Goal: Transaction & Acquisition: Purchase product/service

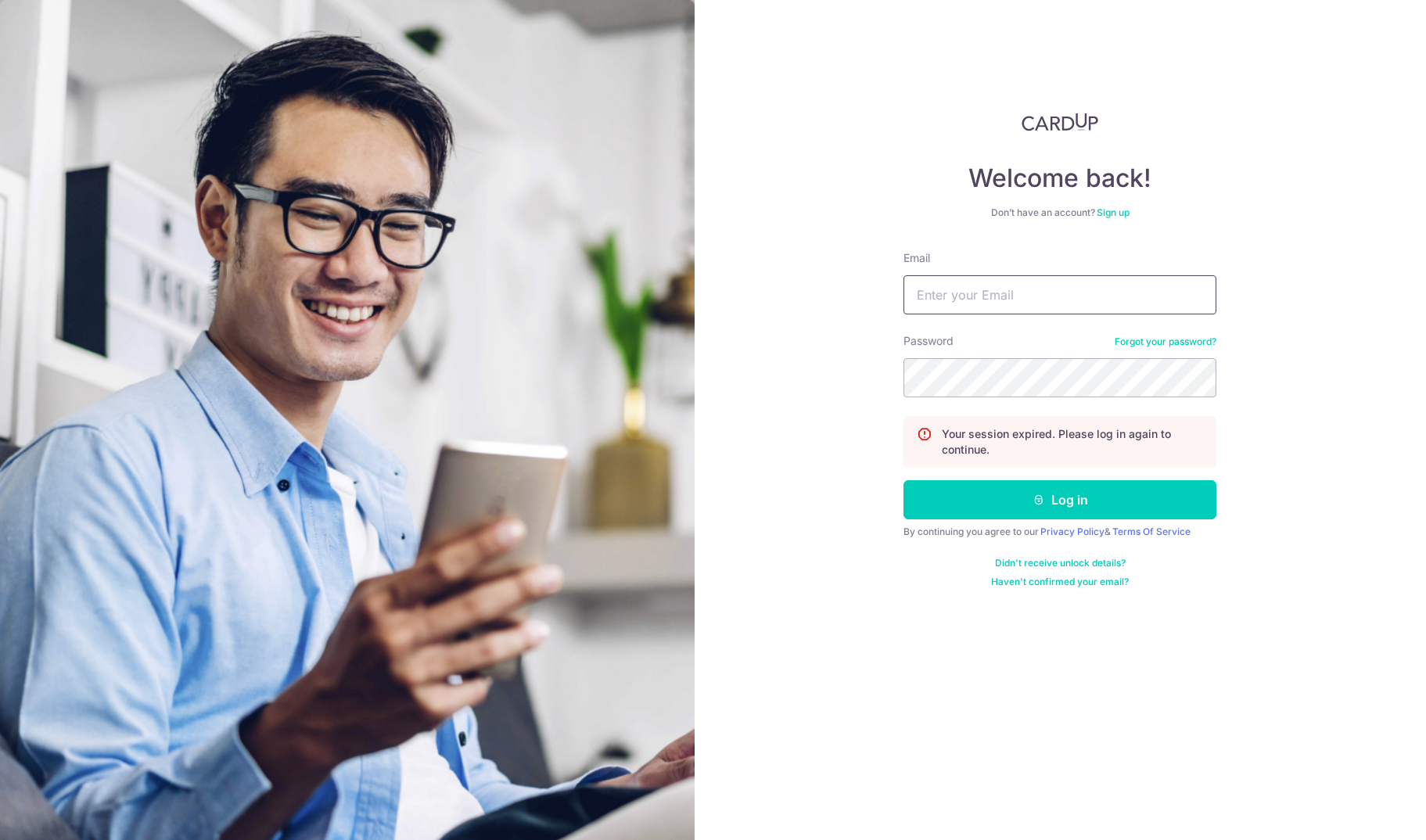
click at [1017, 302] on input "Email" at bounding box center [1060, 295] width 313 height 39
type input "sales@mfc-alliance.com"
click at [1119, 506] on button "Log in" at bounding box center [1060, 500] width 313 height 39
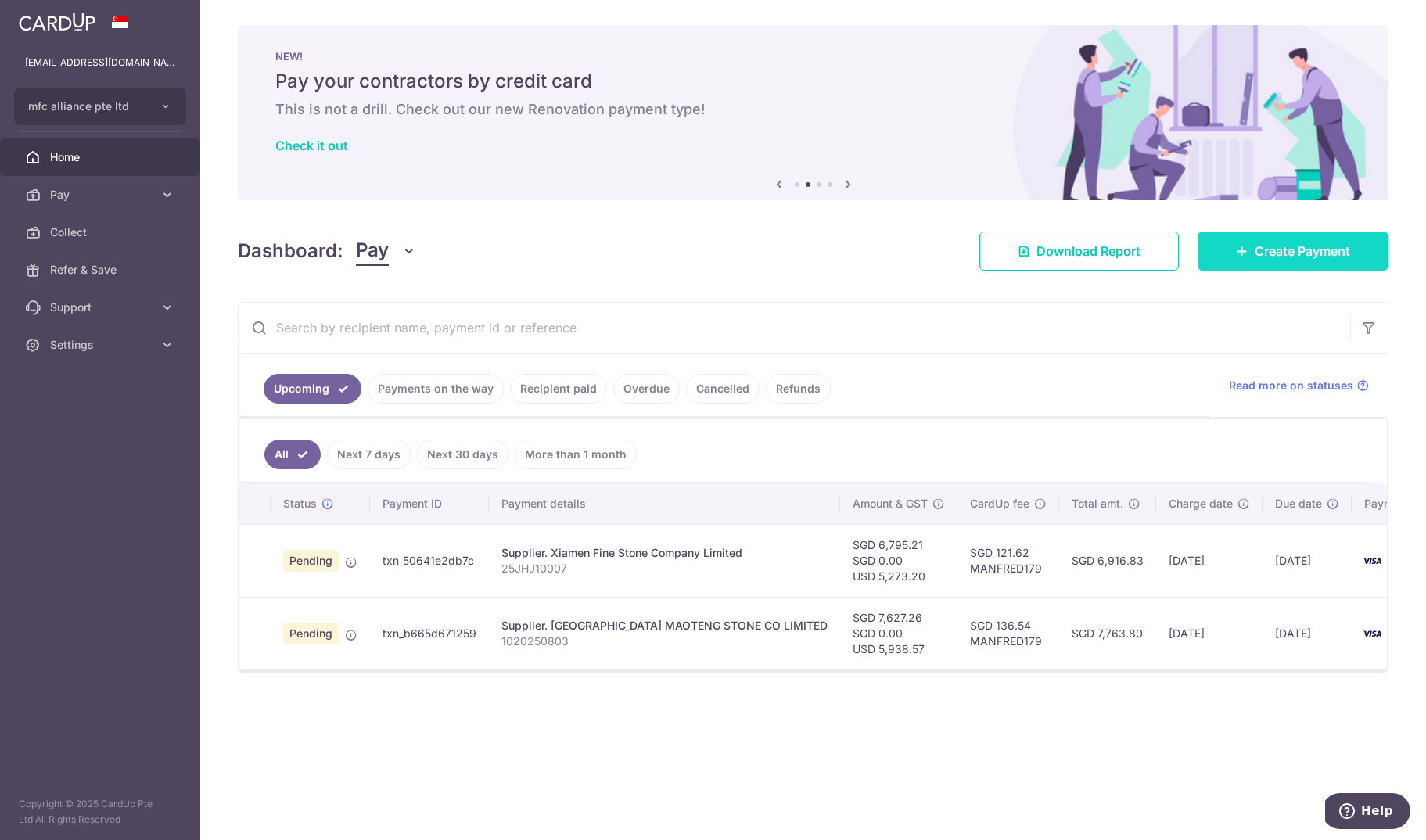
click at [1315, 252] on span "Create Payment" at bounding box center [1303, 251] width 96 height 19
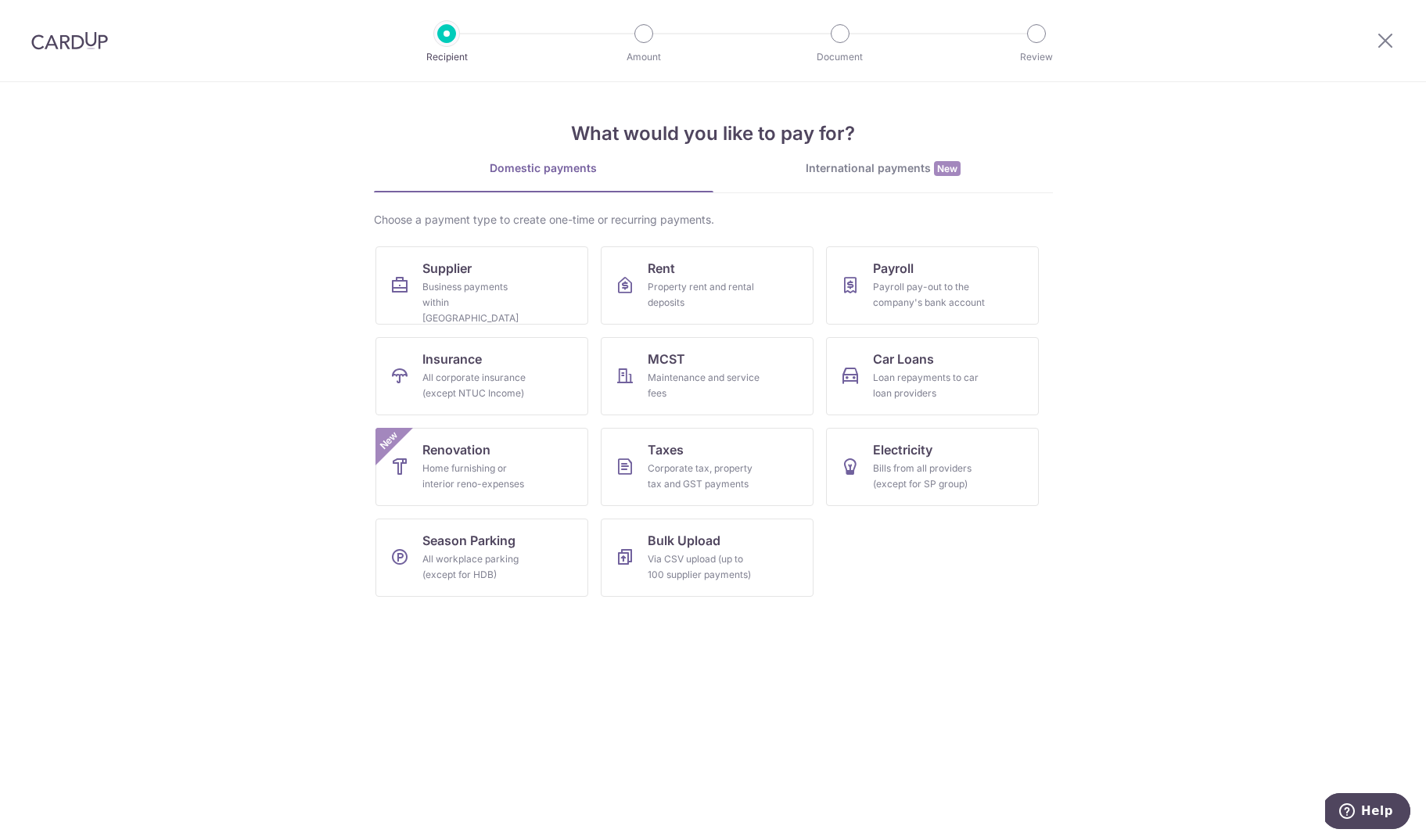
click at [826, 171] on div "International payments New" at bounding box center [884, 168] width 339 height 16
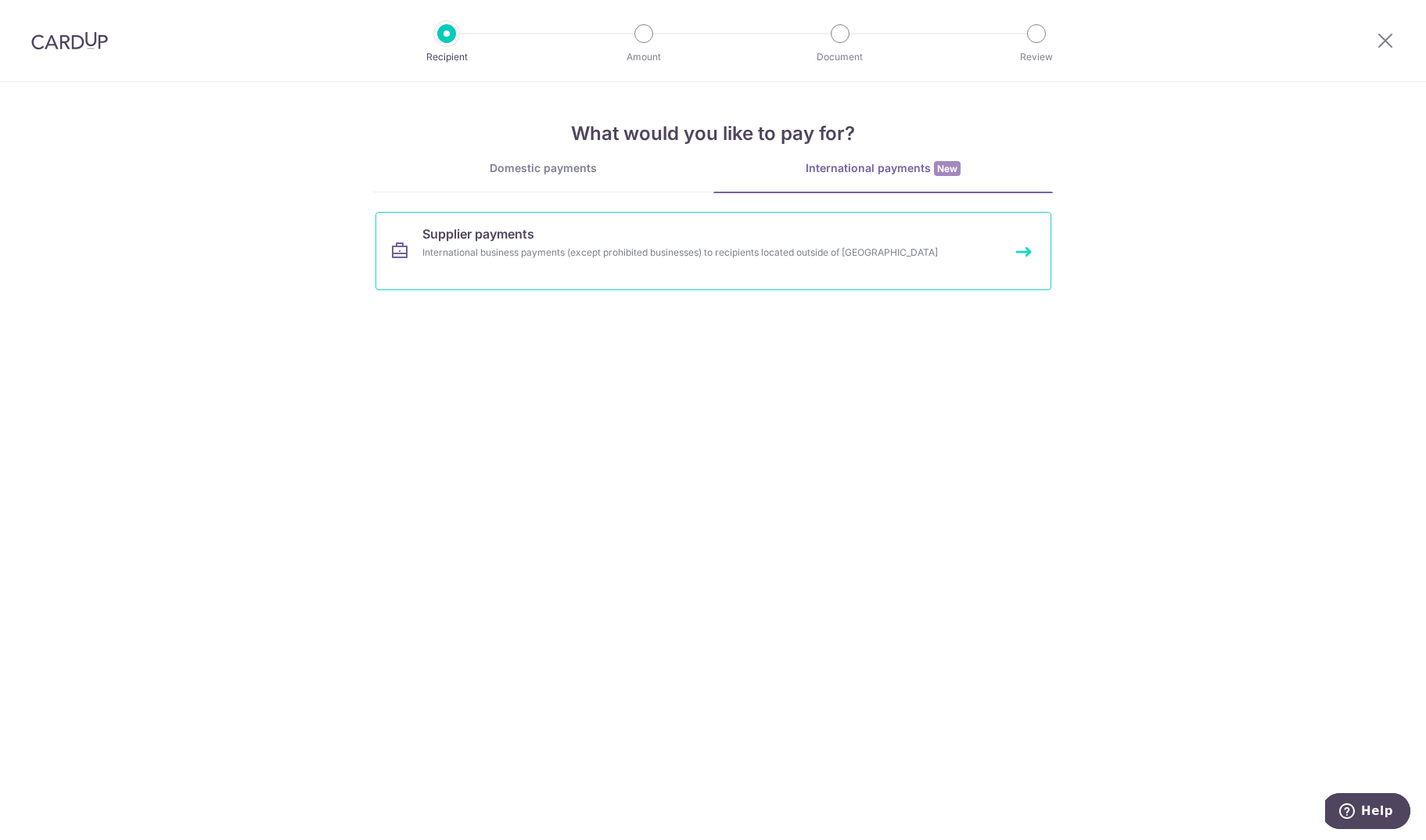
click at [593, 250] on div "International business payments (except prohibited businesses) to recipients lo…" at bounding box center [693, 252] width 541 height 15
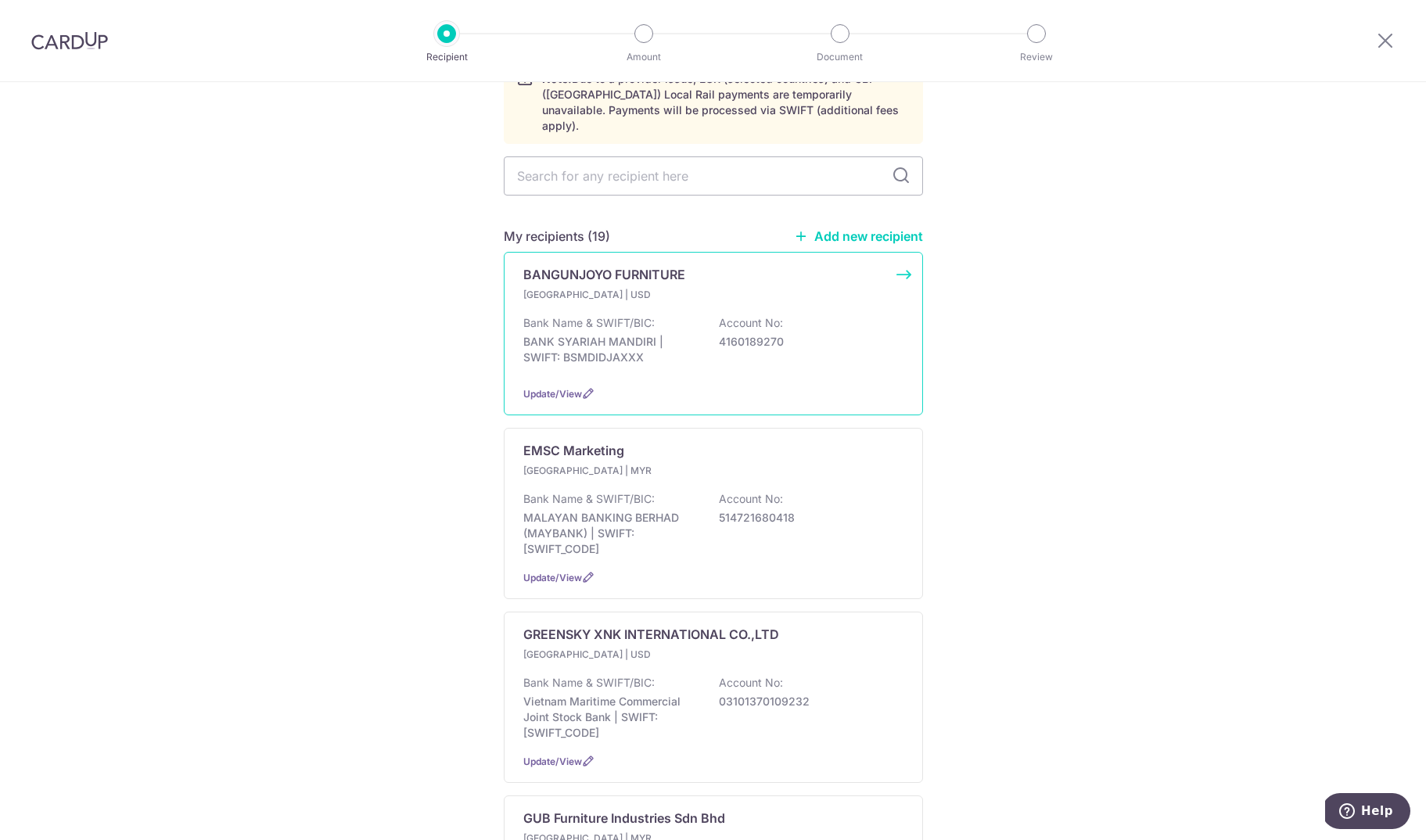
scroll to position [94, 0]
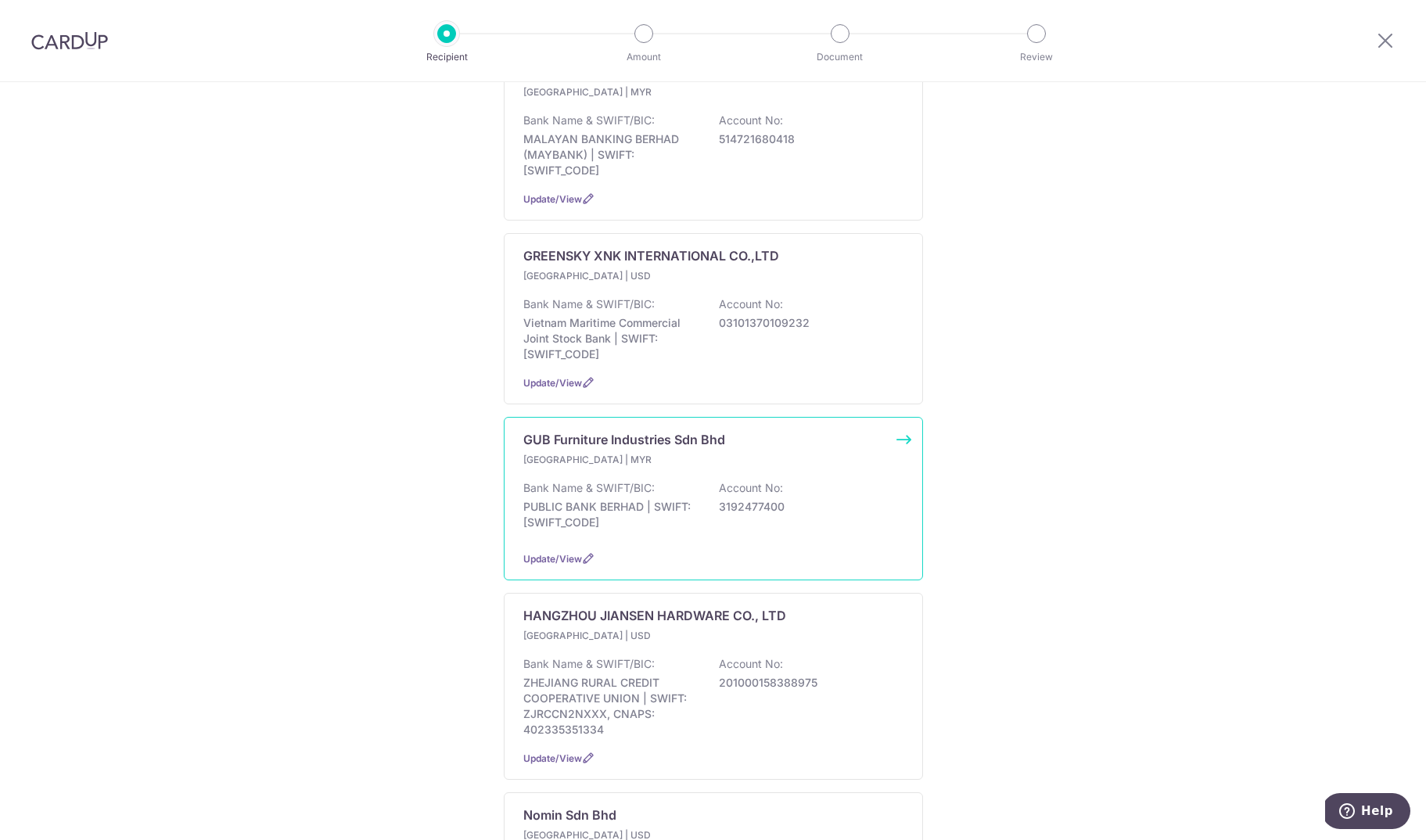
click at [639, 496] on p "Bank Name & SWIFT/BIC:" at bounding box center [589, 488] width 131 height 15
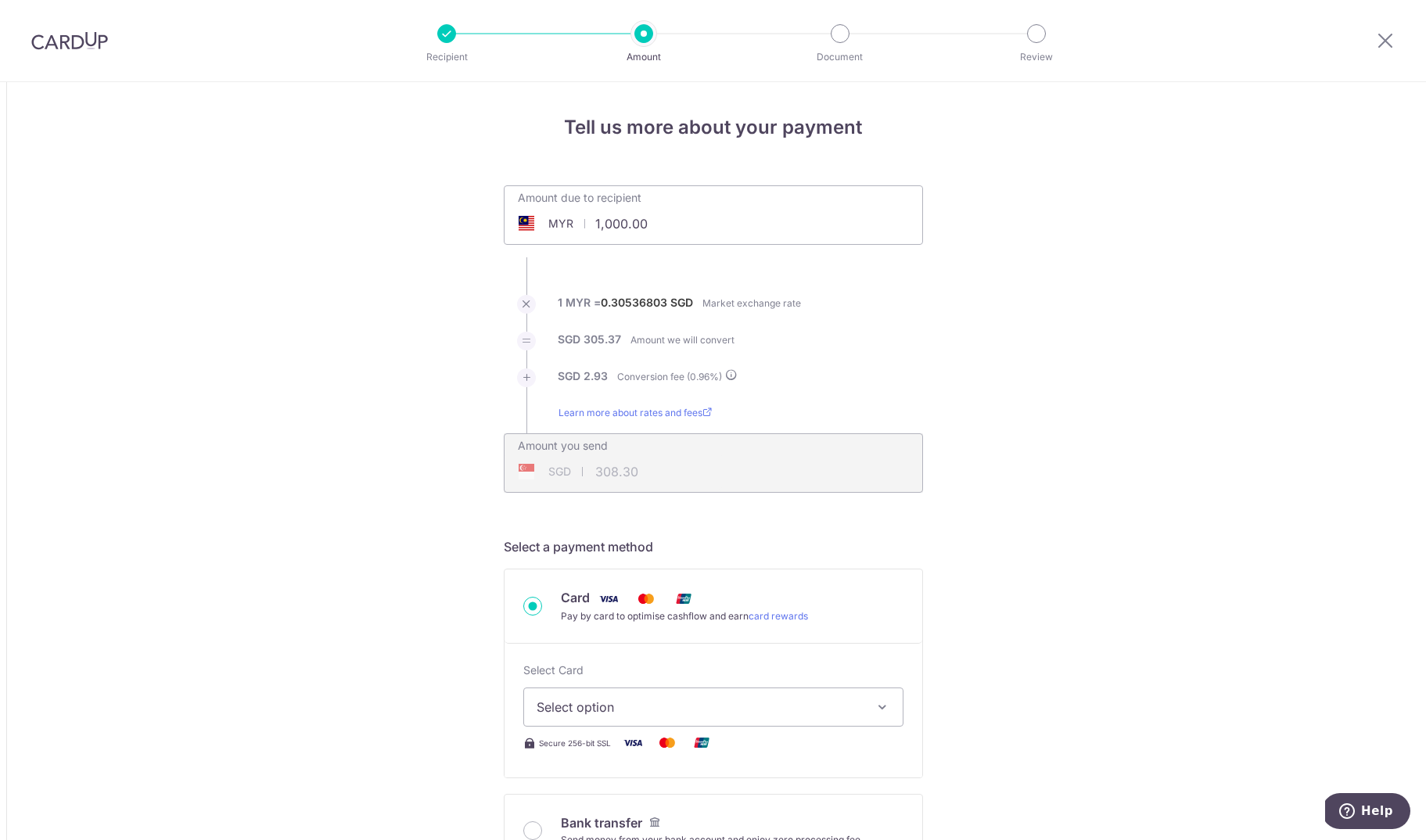
drag, startPoint x: 666, startPoint y: 220, endPoint x: 494, endPoint y: 201, distance: 173.0
click at [505, 206] on input "1,000.00" at bounding box center [625, 223] width 241 height 36
type input "6,726.50"
type input "2,073.77"
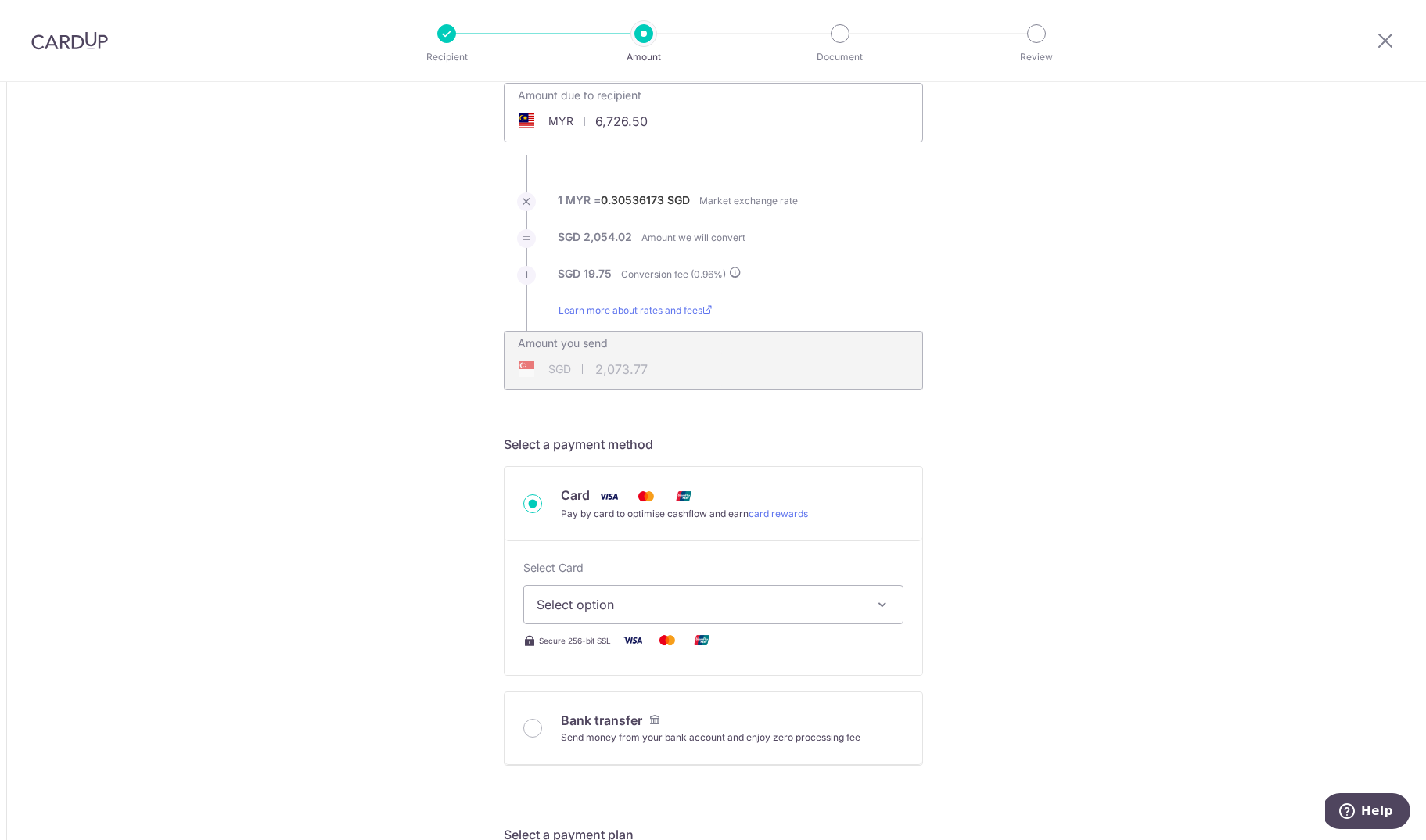
scroll to position [119, 0]
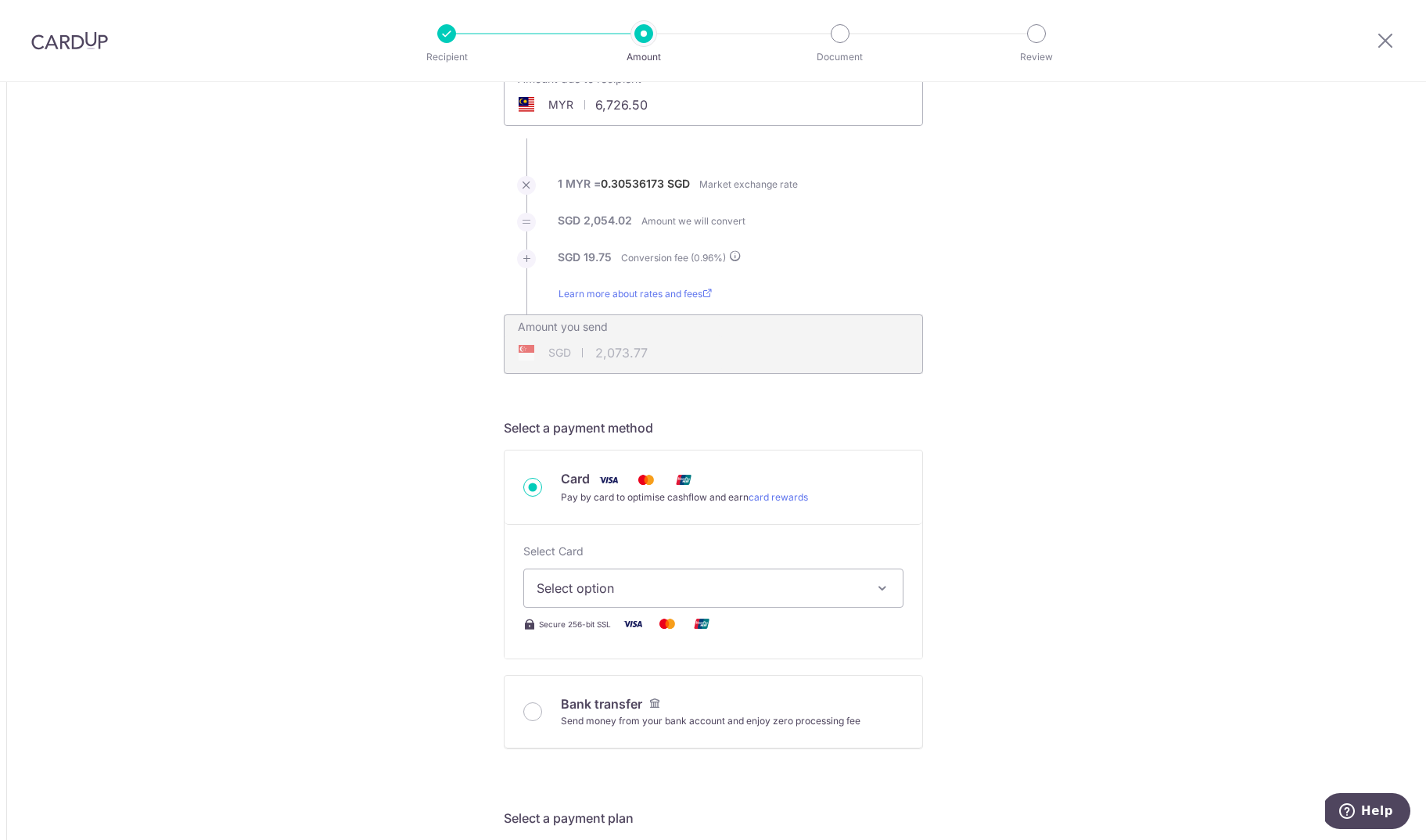
click at [635, 588] on span "Select option" at bounding box center [699, 588] width 326 height 19
click at [660, 734] on span "**** 4106" at bounding box center [713, 738] width 354 height 19
type input "6,726.50"
type input "2,073.76"
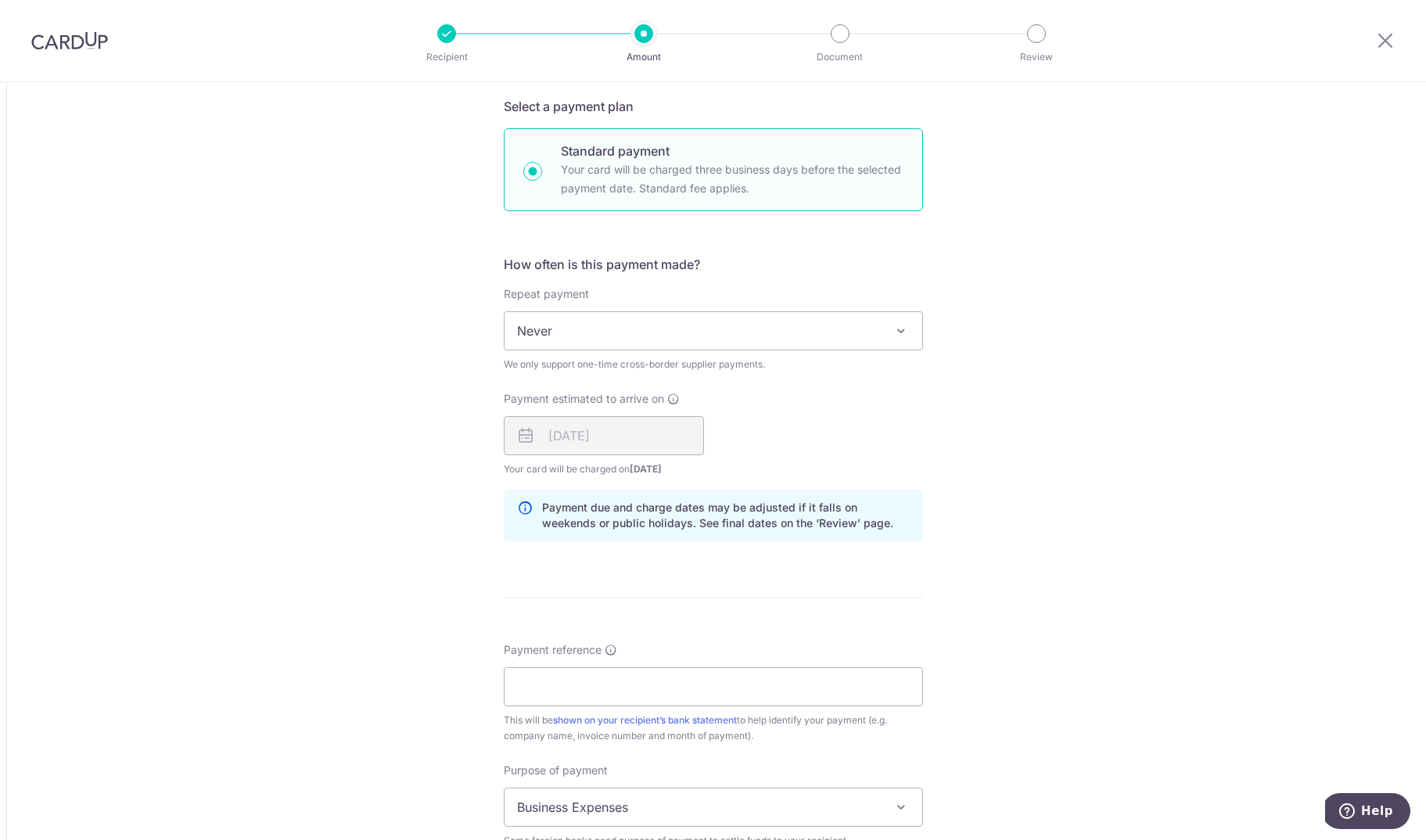
scroll to position [954, 0]
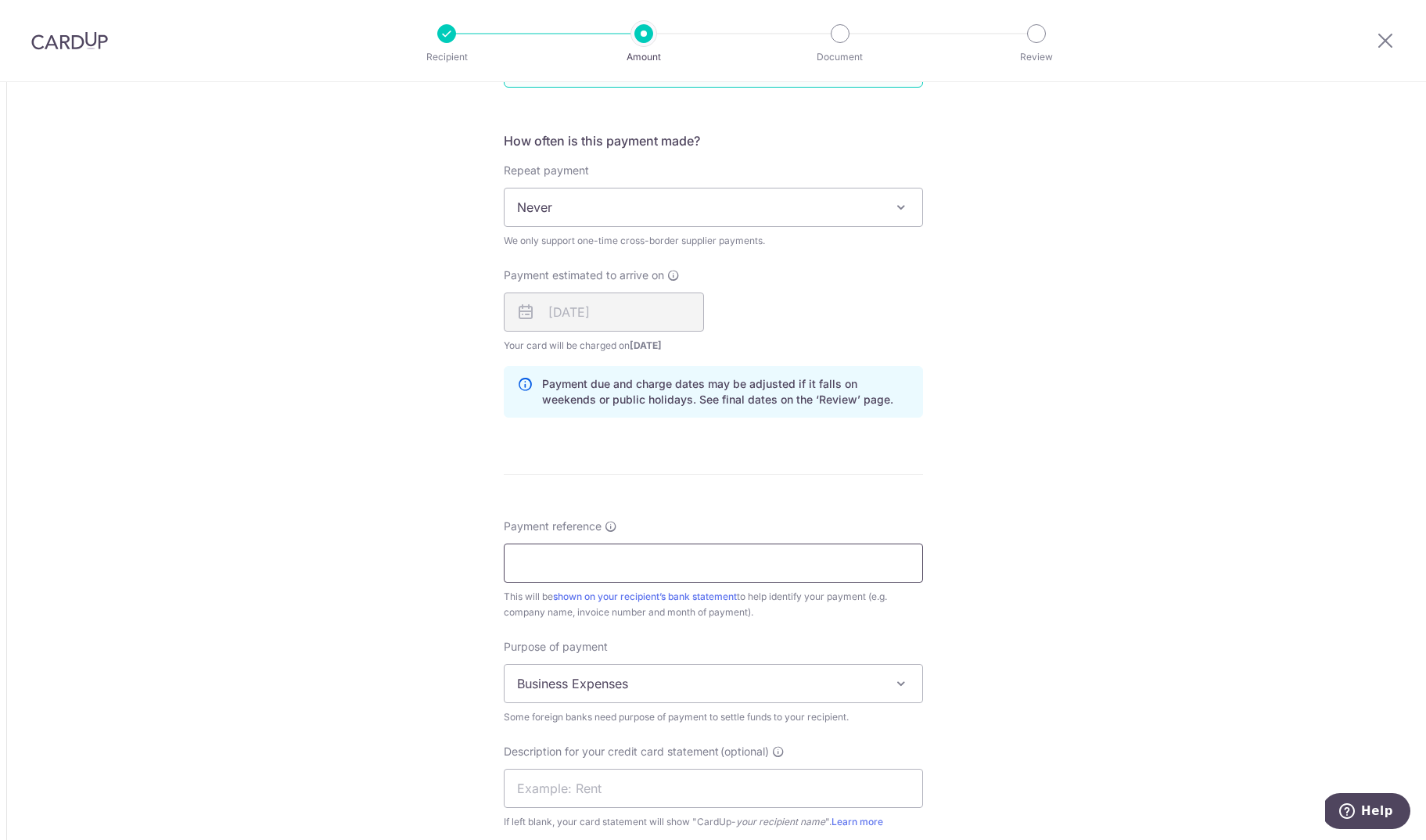
click at [596, 572] on input "Payment reference" at bounding box center [714, 564] width 420 height 39
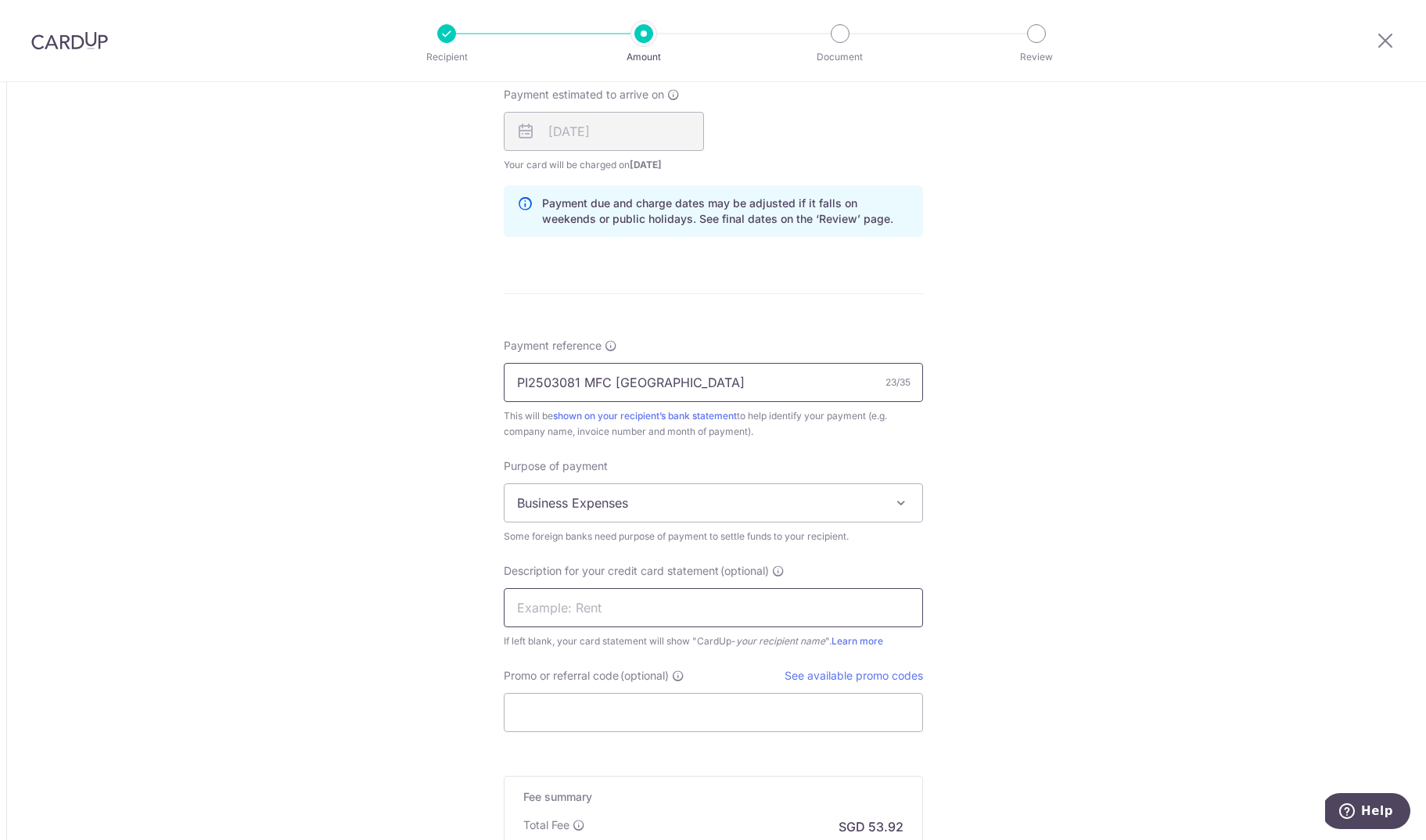
type input "PI2503081 MFC Singapore"
click at [632, 608] on input "text" at bounding box center [714, 608] width 420 height 39
type input "gub"
click at [573, 729] on input "Promo or referral code (optional)" at bounding box center [714, 715] width 420 height 39
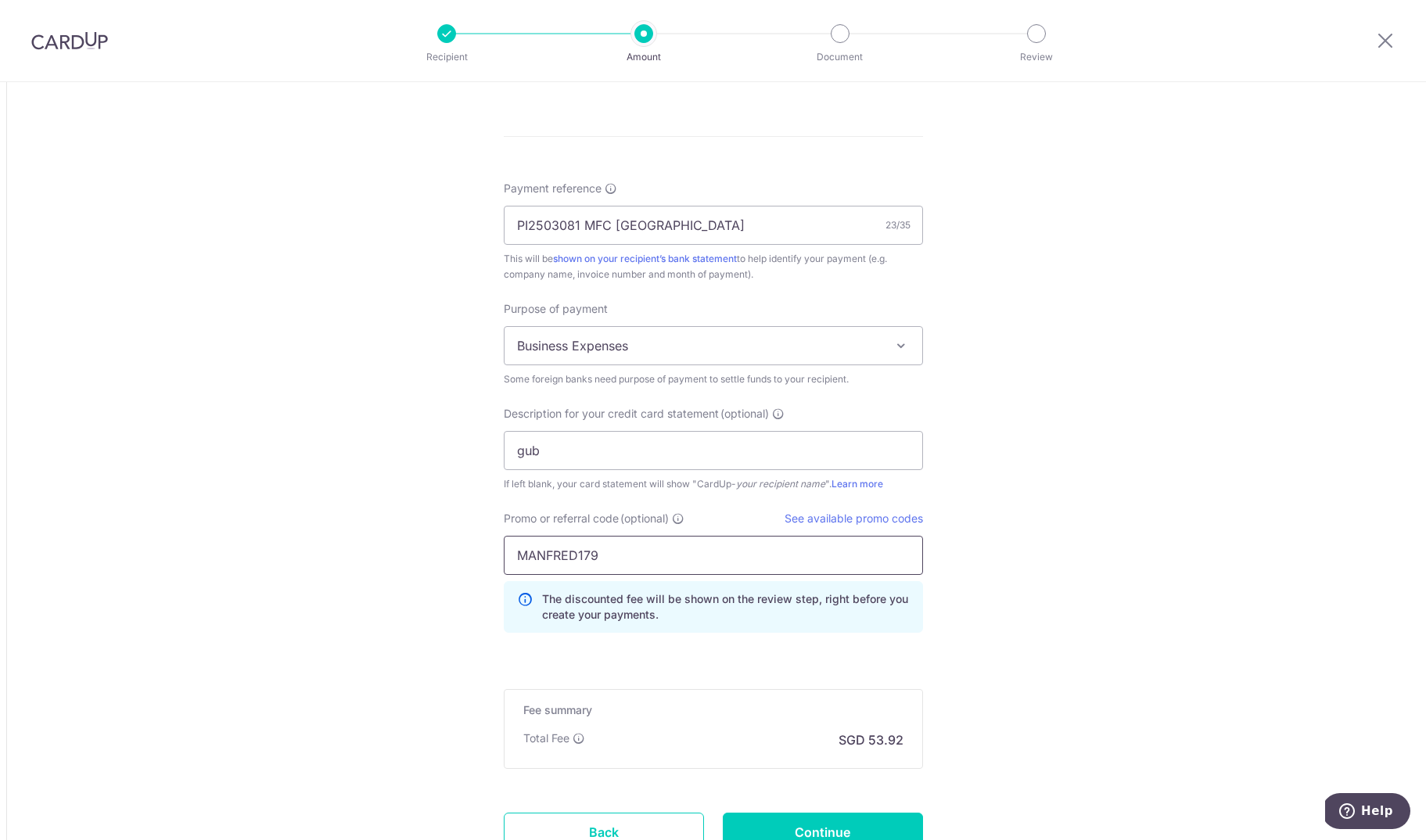
scroll to position [1375, 0]
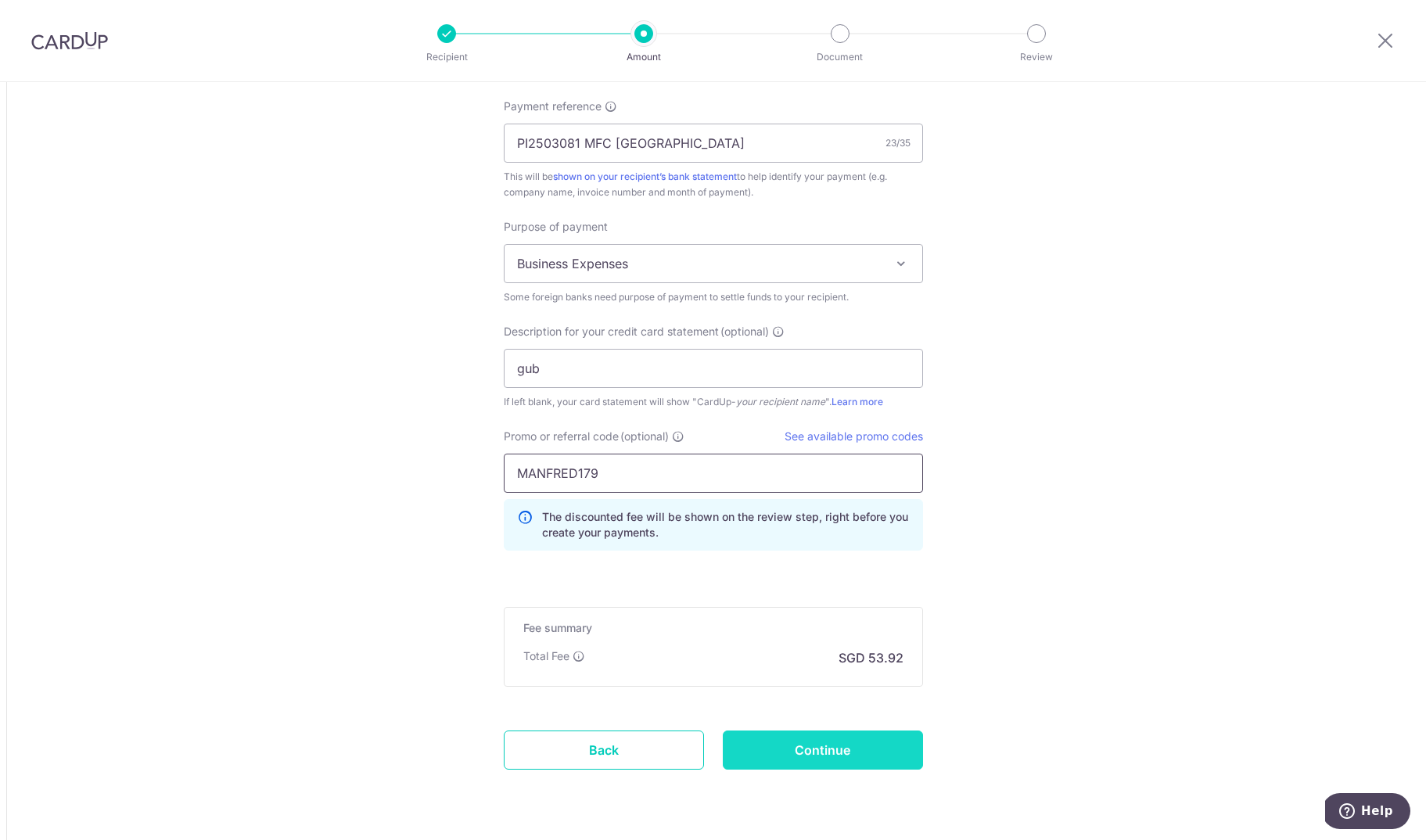
type input "MANFRED179"
click at [849, 751] on input "Continue" at bounding box center [823, 750] width 200 height 39
type input "Create Schedule"
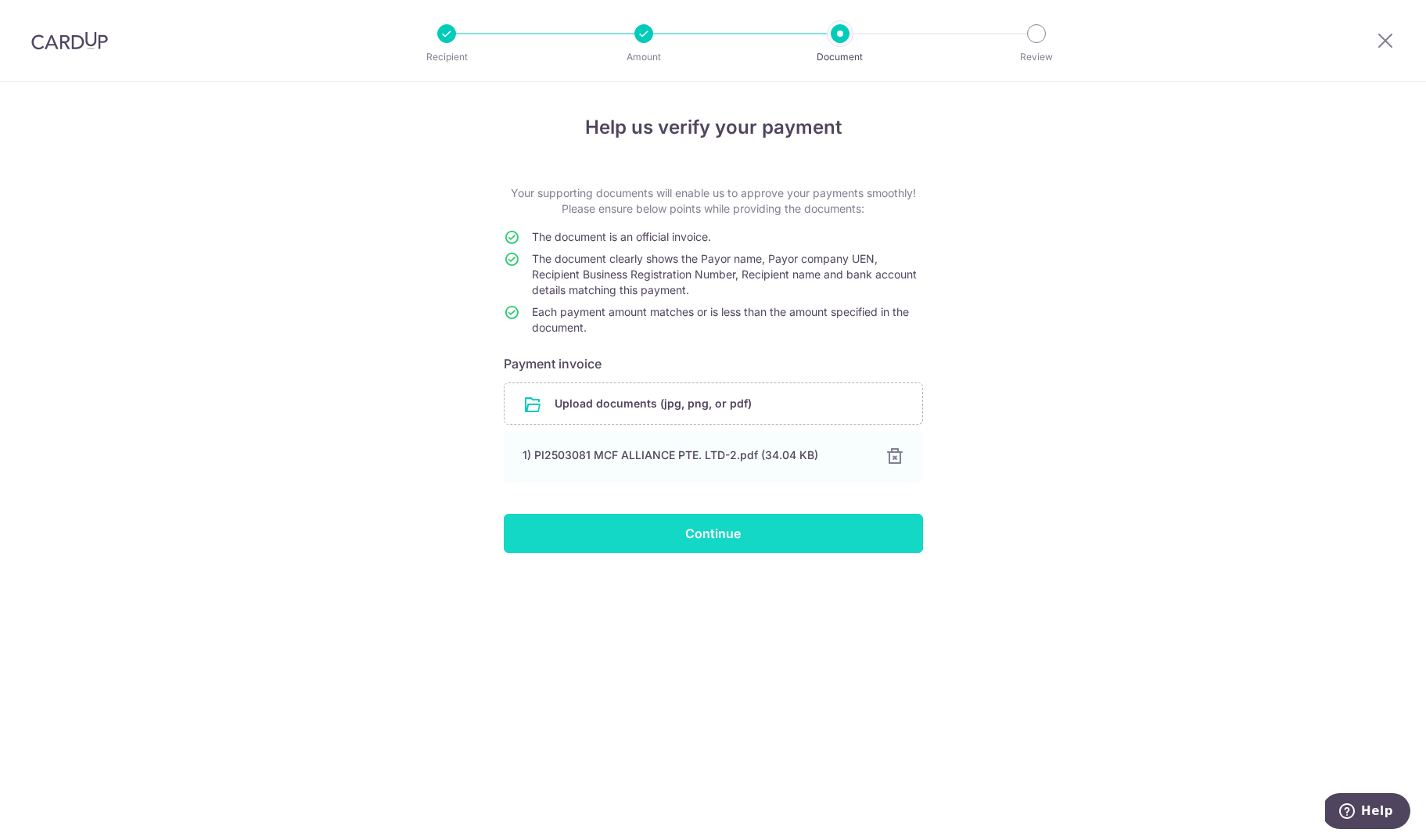
click at [750, 539] on input "Continue" at bounding box center [714, 534] width 420 height 39
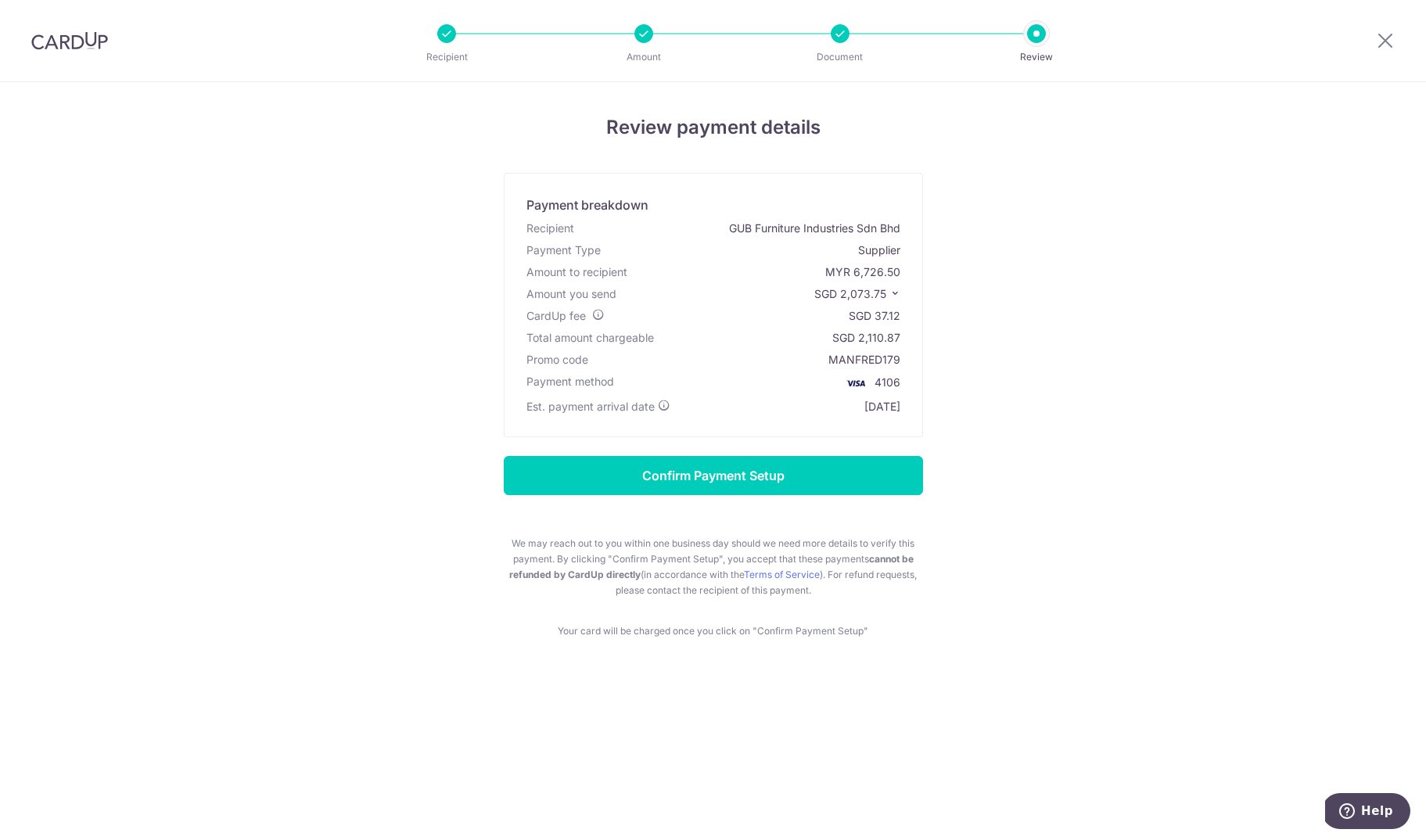
click at [846, 300] on span "SGD 2,073.75" at bounding box center [850, 294] width 72 height 14
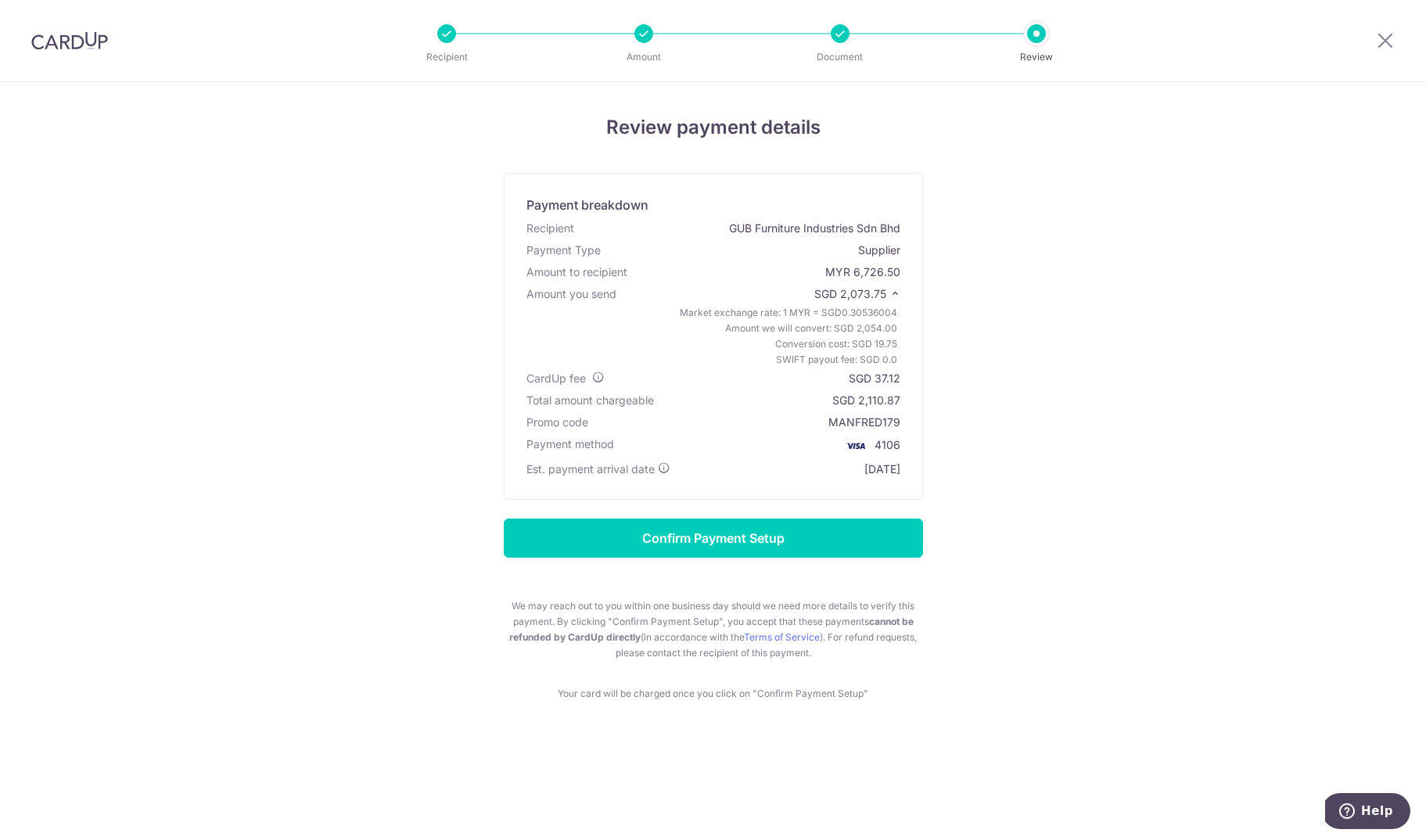
drag, startPoint x: 844, startPoint y: 293, endPoint x: 886, endPoint y: 297, distance: 42.2
click at [886, 297] on span "SGD 2,073.75" at bounding box center [850, 294] width 72 height 14
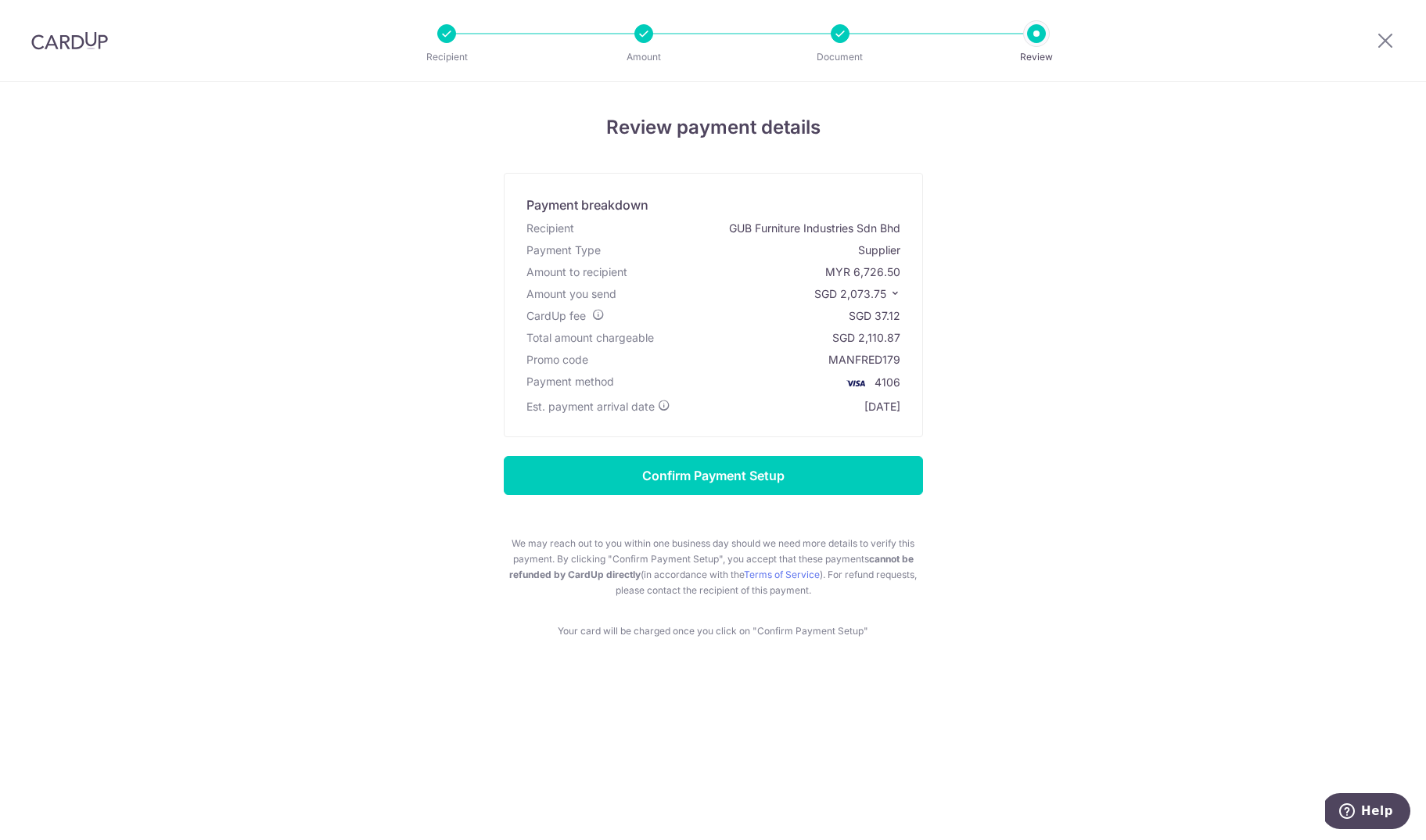
copy span "2,073.75"
drag, startPoint x: 877, startPoint y: 318, endPoint x: 896, endPoint y: 318, distance: 19.0
click at [899, 317] on div "SGD 37.12" at bounding box center [874, 316] width 52 height 15
copy div "37.12"
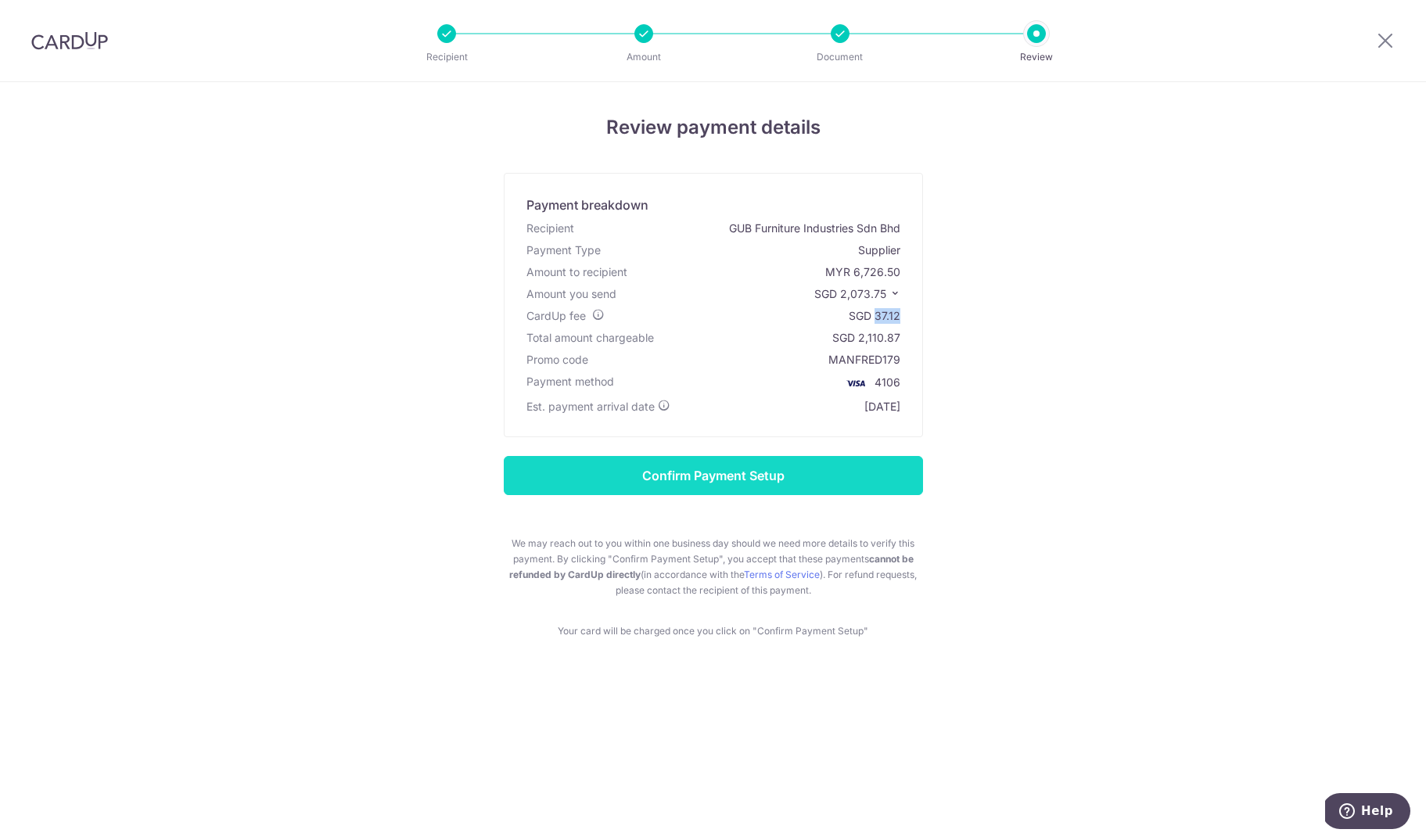
click at [727, 483] on input "Confirm Payment Setup" at bounding box center [714, 476] width 420 height 39
